Goal: Check status: Check status

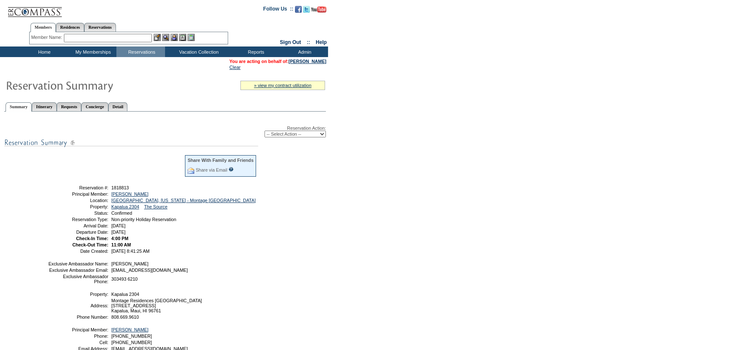
click at [412, 173] on form "Follow Us ::" at bounding box center [366, 208] width 733 height 417
click at [420, 164] on form "Follow Us ::" at bounding box center [366, 208] width 733 height 417
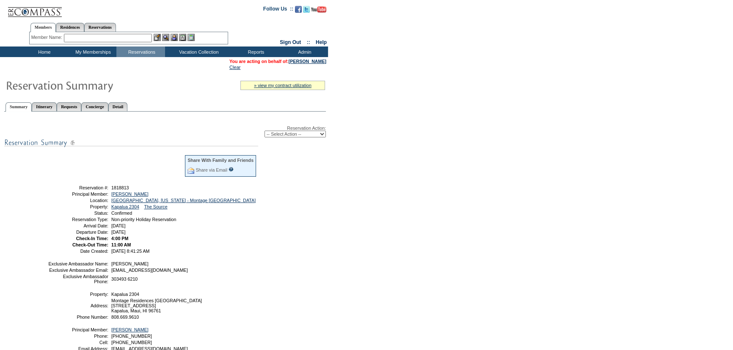
click at [525, 272] on form "Follow Us ::" at bounding box center [366, 208] width 733 height 417
click at [504, 245] on form "Follow Us ::" at bounding box center [366, 208] width 733 height 417
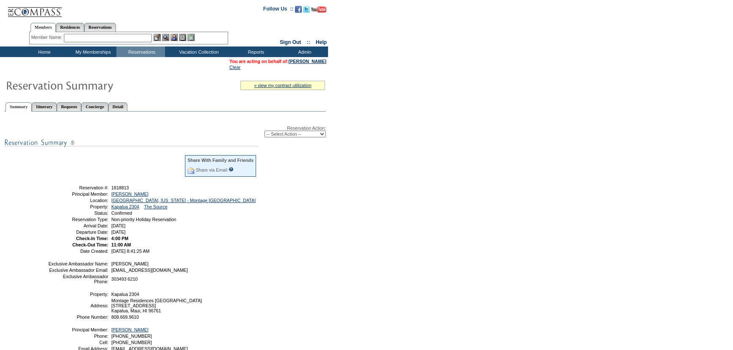
click at [449, 209] on form "Follow Us ::" at bounding box center [366, 208] width 733 height 417
click at [365, 224] on form "Follow Us ::" at bounding box center [366, 208] width 733 height 417
click at [124, 188] on span "1818813" at bounding box center [120, 187] width 18 height 5
copy span "1818813"
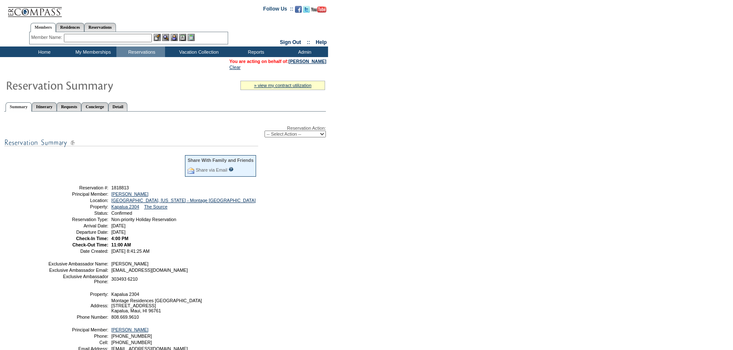
click at [280, 207] on div "Reservation Action: -- Select Action -- Modify Reservation Dates Modify Reserva…" at bounding box center [165, 242] width 322 height 252
click at [542, 188] on form "Follow Us ::" at bounding box center [366, 208] width 733 height 417
click at [417, 167] on form "Follow Us ::" at bounding box center [366, 208] width 733 height 417
click at [542, 164] on form "Follow Us ::" at bounding box center [366, 208] width 733 height 417
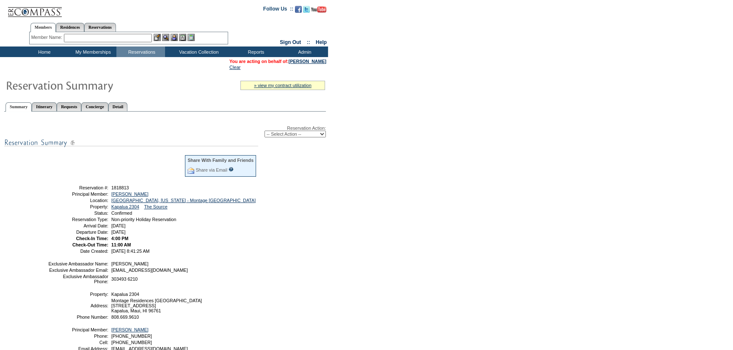
click at [439, 75] on form "Follow Us ::" at bounding box center [366, 208] width 733 height 417
click at [415, 190] on form "Follow Us ::" at bounding box center [366, 208] width 733 height 417
click at [47, 55] on td "Home" at bounding box center [43, 52] width 49 height 11
